Goal: Task Accomplishment & Management: Complete application form

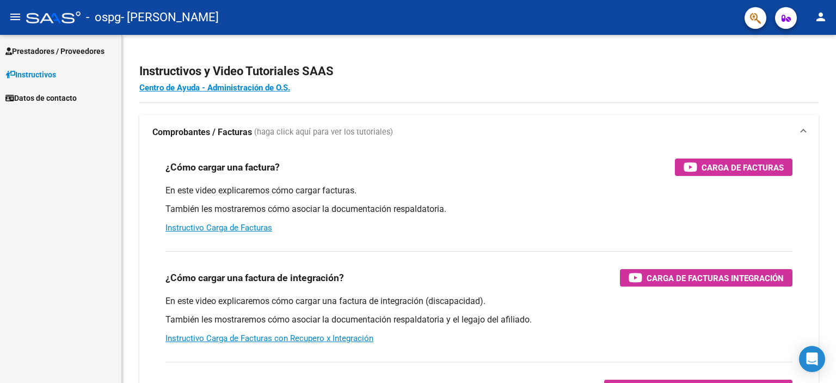
click at [85, 45] on span "Prestadores / Proveedores" at bounding box center [54, 51] width 99 height 12
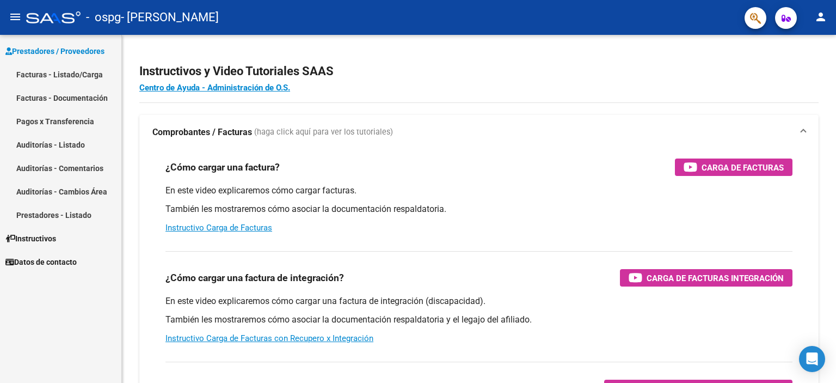
click at [69, 69] on link "Facturas - Listado/Carga" at bounding box center [60, 74] width 121 height 23
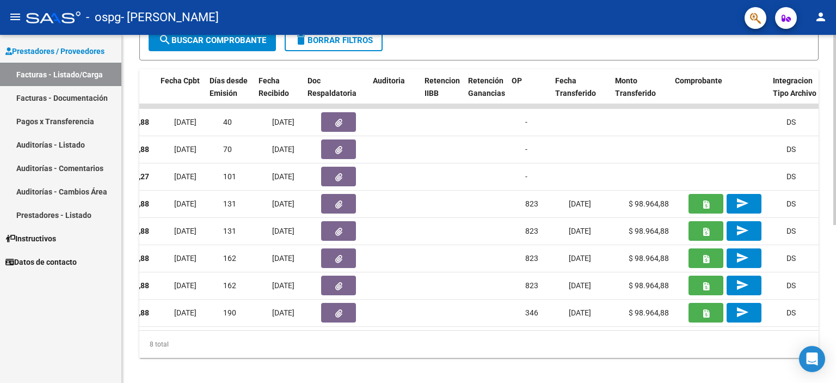
scroll to position [0, 577]
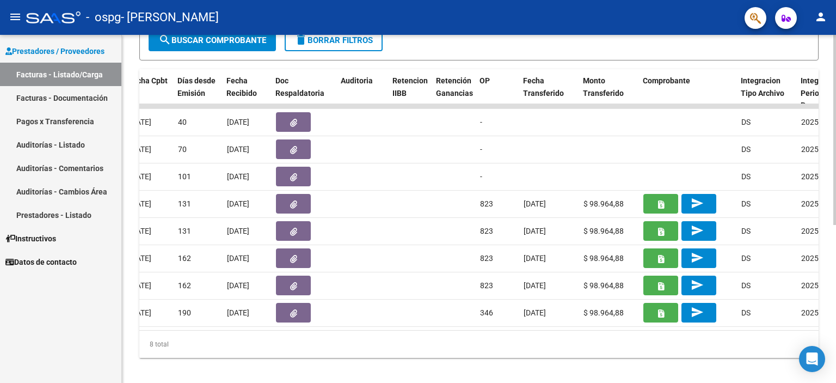
drag, startPoint x: 390, startPoint y: 328, endPoint x: 321, endPoint y: 334, distance: 68.9
click at [321, 330] on datatable-body "58915 Integración OLIVETI [PERSON_NAME] 27321521369 Factura C: 2 - 1184 $ 98.96…" at bounding box center [478, 217] width 679 height 226
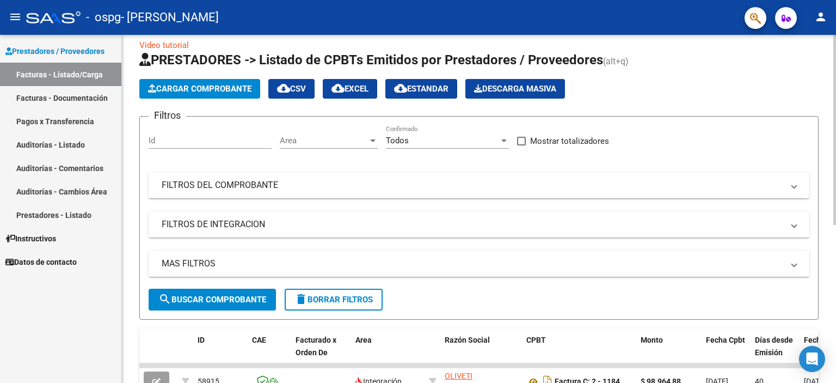
scroll to position [0, 0]
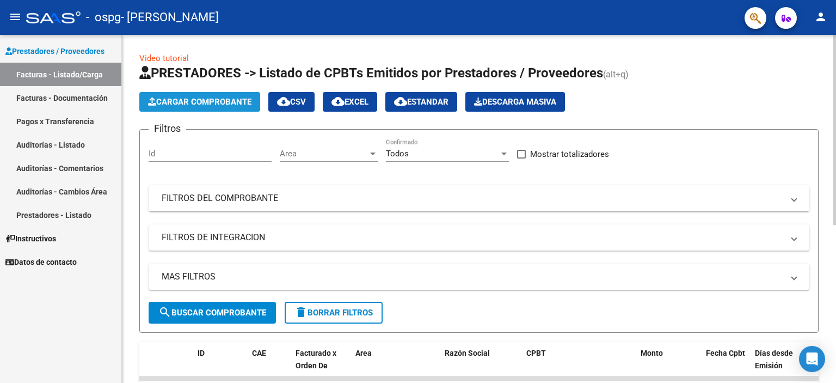
click at [226, 93] on button "Cargar Comprobante" at bounding box center [199, 102] width 121 height 20
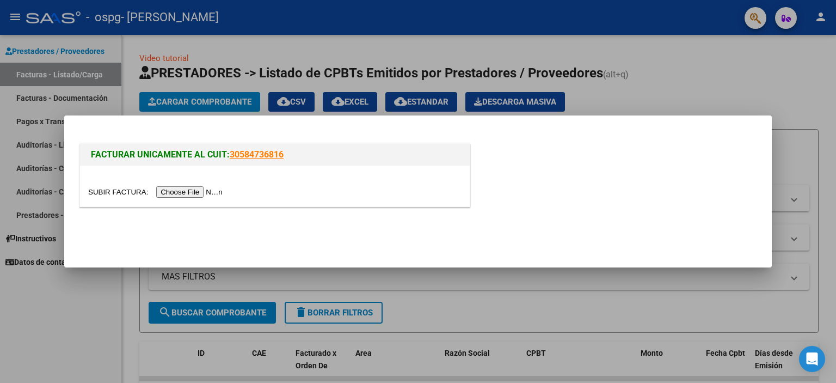
click at [217, 196] on input "file" at bounding box center [157, 191] width 138 height 11
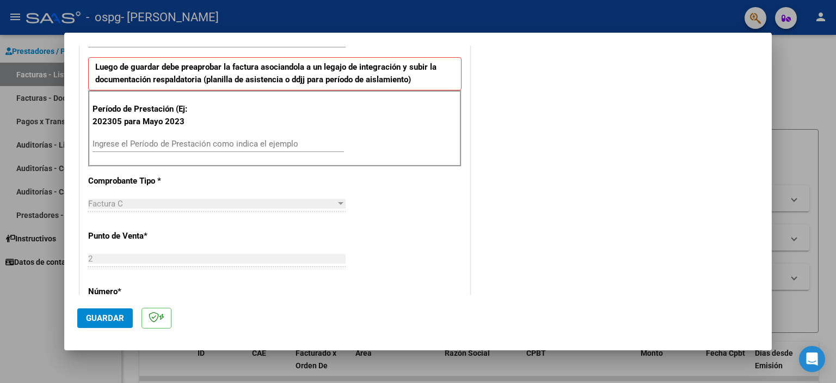
scroll to position [272, 0]
click at [123, 142] on input "Ingrese el Período de Prestación como indica el ejemplo" at bounding box center [218, 143] width 251 height 10
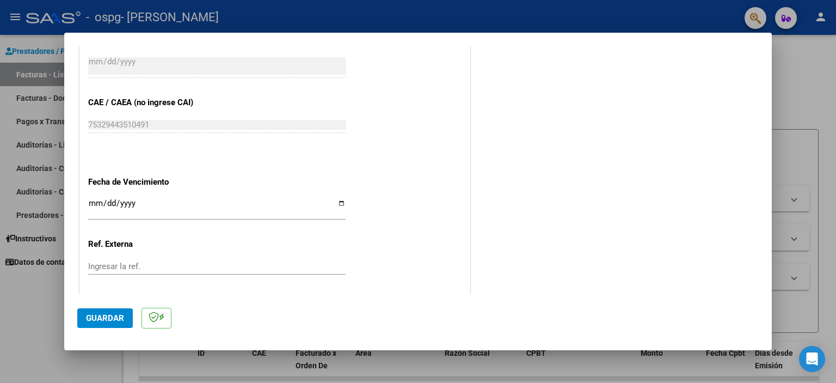
scroll to position [635, 0]
type input "202507"
click at [334, 199] on input "Ingresar la fecha" at bounding box center [216, 204] width 257 height 17
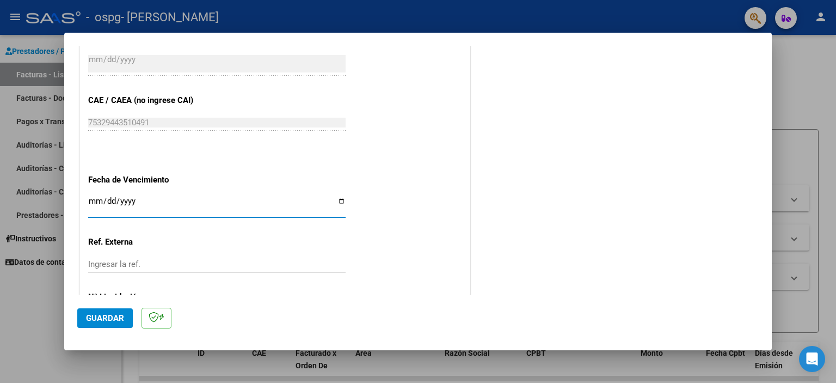
type input "[DATE]"
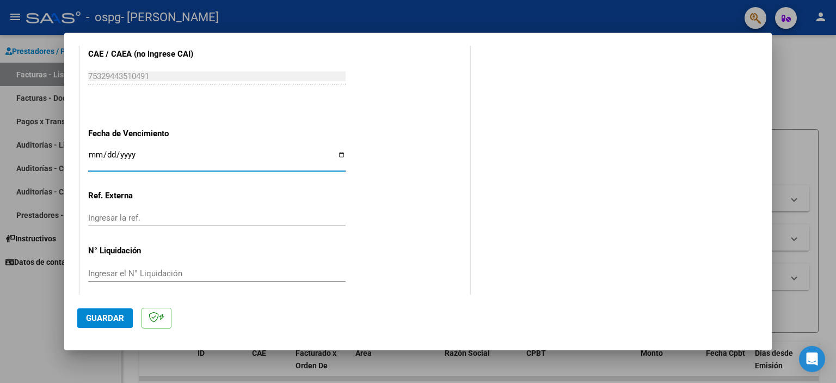
scroll to position [687, 0]
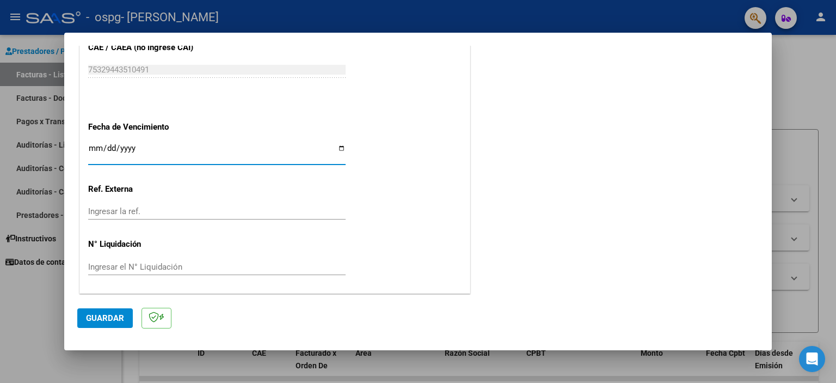
click at [107, 325] on button "Guardar" at bounding box center [105, 318] width 56 height 20
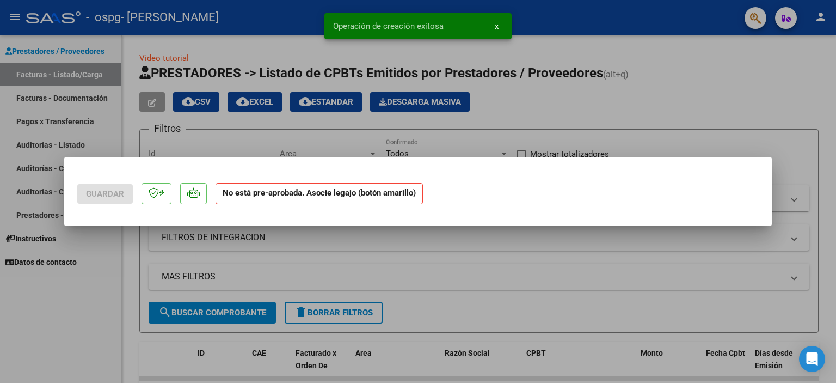
scroll to position [0, 0]
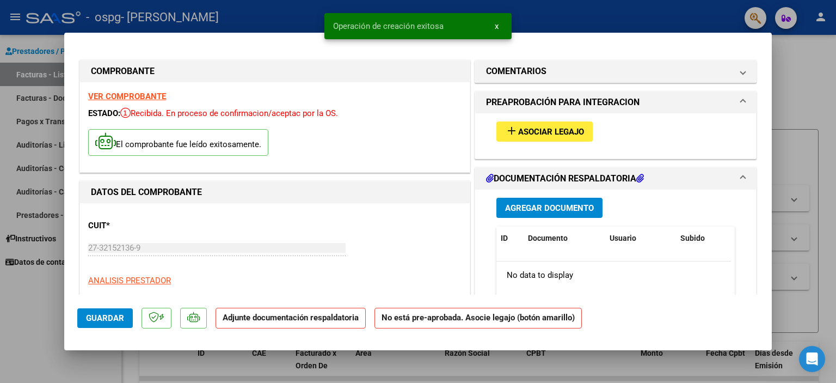
click at [531, 129] on span "Asociar Legajo" at bounding box center [551, 132] width 66 height 10
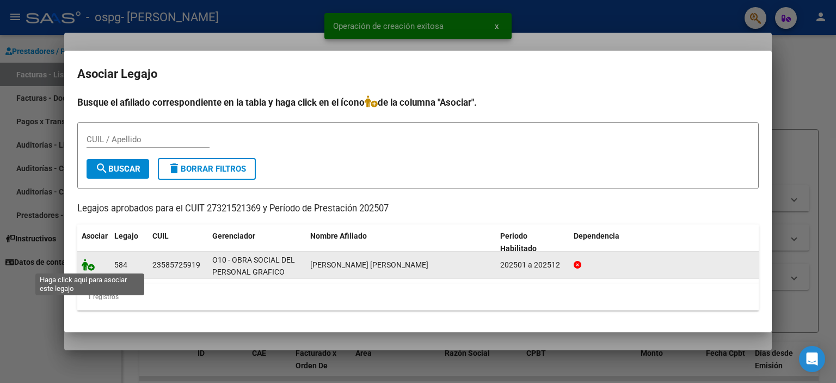
click at [92, 265] on icon at bounding box center [88, 265] width 13 height 12
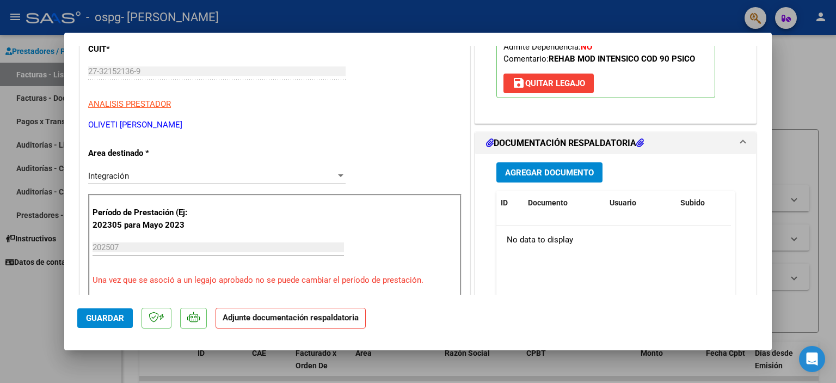
scroll to position [272, 0]
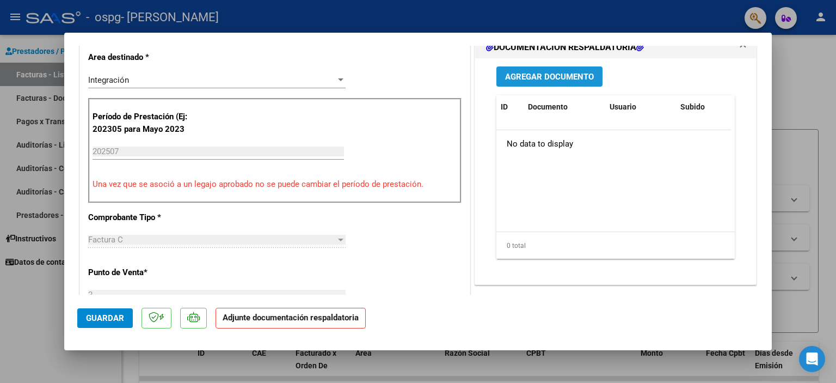
click at [562, 87] on button "Agregar Documento" at bounding box center [549, 76] width 106 height 20
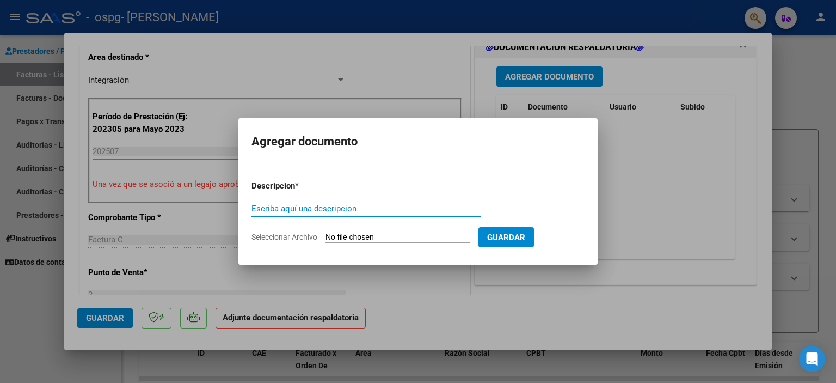
click at [273, 210] on input "Escriba aquí una descripcion" at bounding box center [366, 209] width 230 height 10
type input "asistencia"
click at [338, 240] on input "Seleccionar Archivo" at bounding box center [397, 237] width 144 height 10
type input "C:\fakepath\[PERSON_NAME].pdf"
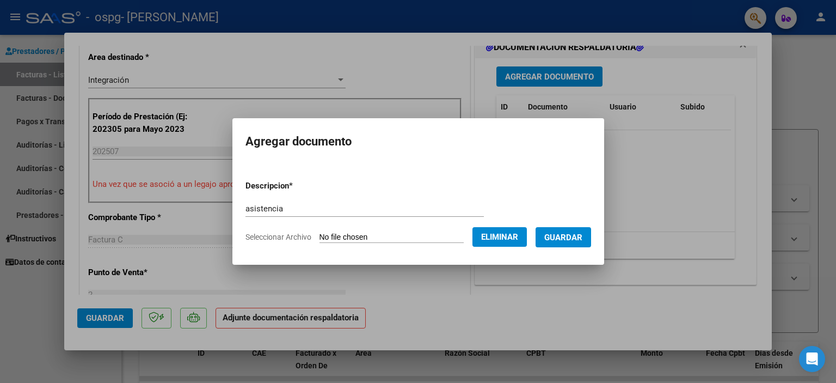
click at [577, 234] on span "Guardar" at bounding box center [563, 237] width 38 height 10
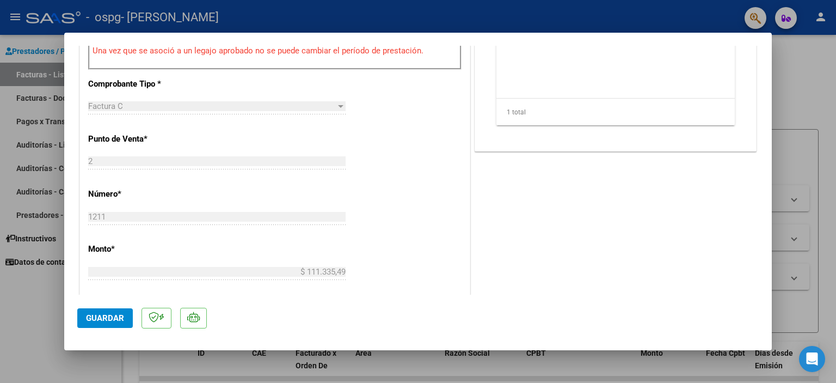
scroll to position [453, 0]
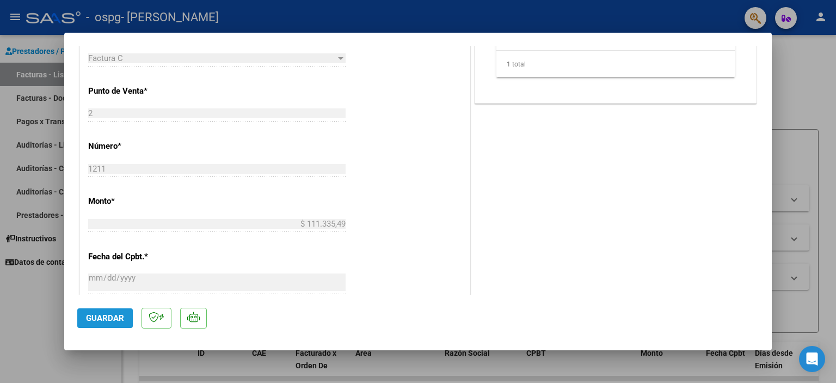
click at [103, 324] on button "Guardar" at bounding box center [105, 318] width 56 height 20
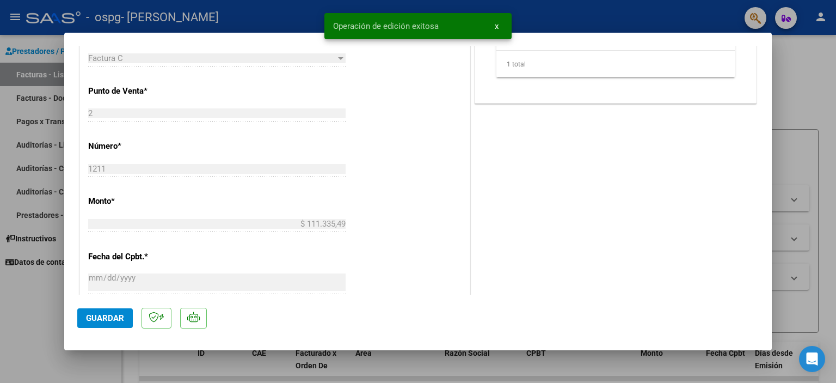
click at [809, 130] on div at bounding box center [418, 191] width 836 height 383
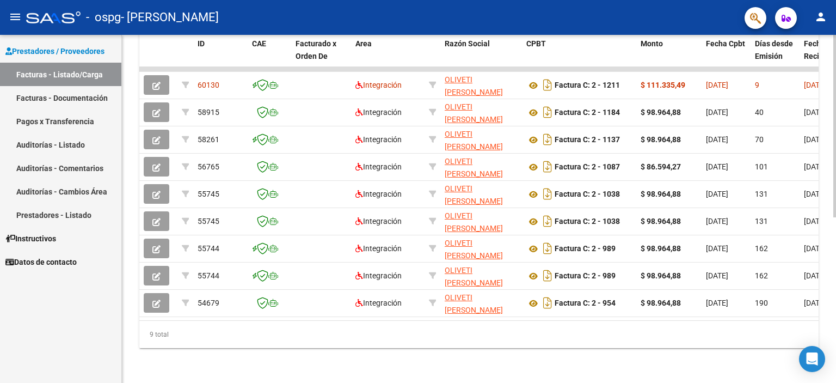
scroll to position [316, 0]
drag, startPoint x: 315, startPoint y: 311, endPoint x: 345, endPoint y: 315, distance: 30.2
click at [345, 315] on datatable-body "60130 Integración OLIVETI [PERSON_NAME] 27321521369 Factura C: 2 - 1211 $ 111.3…" at bounding box center [478, 193] width 679 height 253
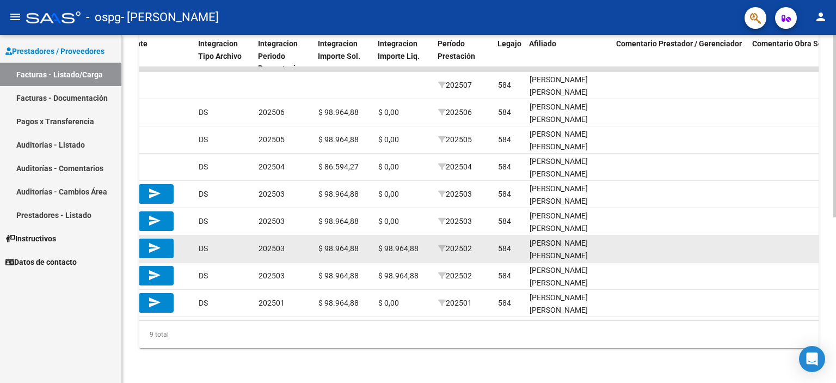
scroll to position [0, 1124]
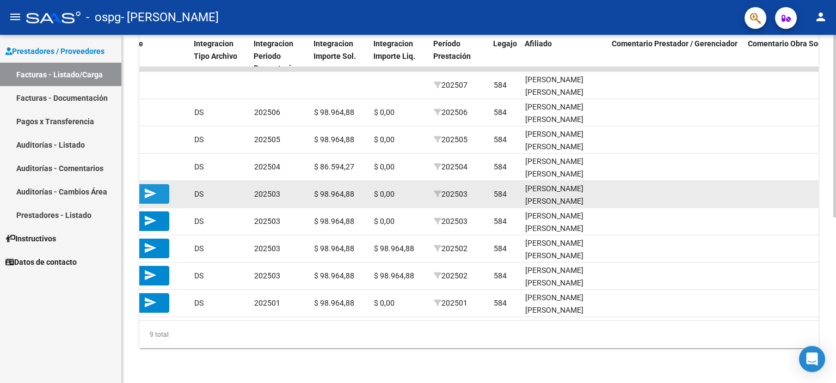
click at [147, 187] on mat-icon "send" at bounding box center [150, 193] width 13 height 13
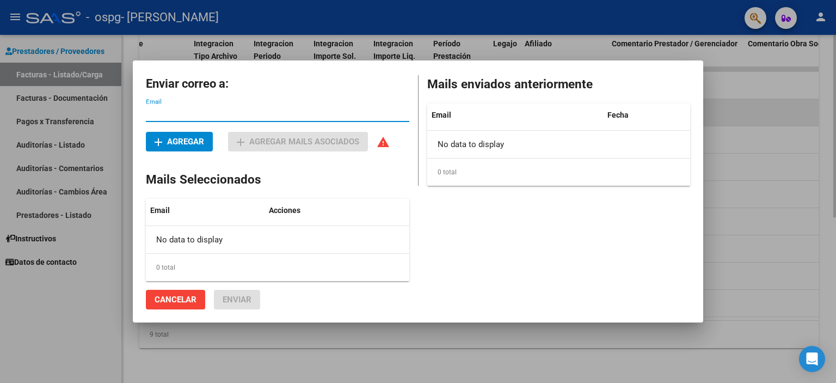
click at [737, 118] on div at bounding box center [418, 191] width 836 height 383
